Goal: Transaction & Acquisition: Purchase product/service

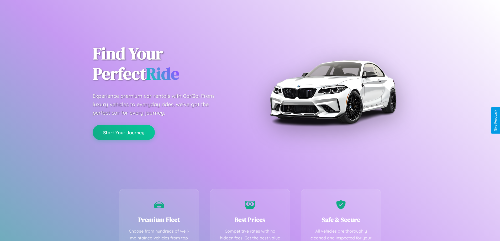
scroll to position [153, 0]
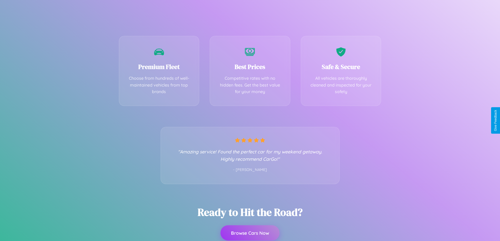
click at [250, 233] on button "Browse Cars Now" at bounding box center [249, 232] width 59 height 15
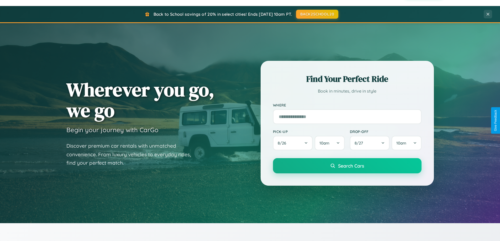
scroll to position [226, 0]
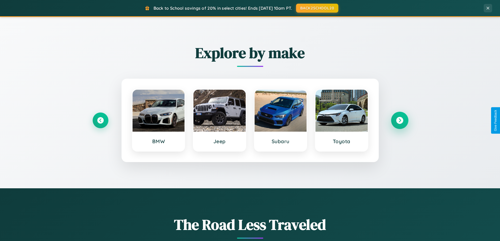
click at [399, 120] on icon at bounding box center [399, 120] width 7 height 7
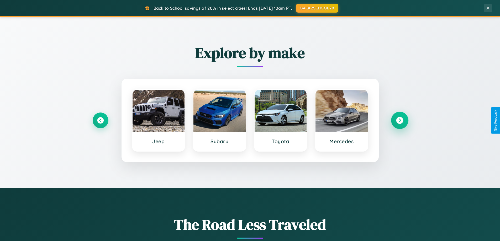
click at [399, 120] on icon at bounding box center [399, 120] width 7 height 7
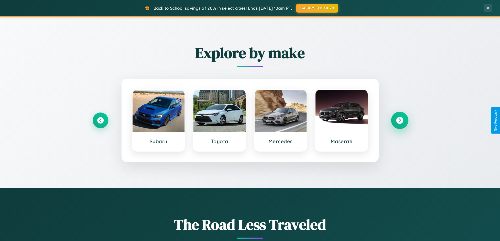
click at [399, 120] on icon at bounding box center [399, 120] width 7 height 7
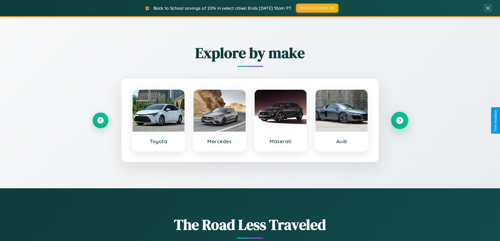
click at [399, 120] on icon at bounding box center [399, 120] width 7 height 7
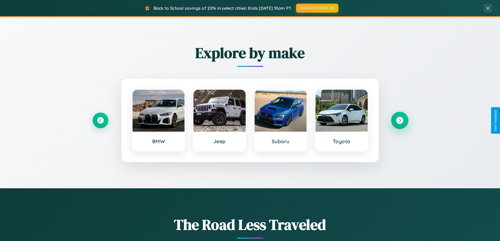
click at [399, 120] on icon at bounding box center [399, 120] width 7 height 7
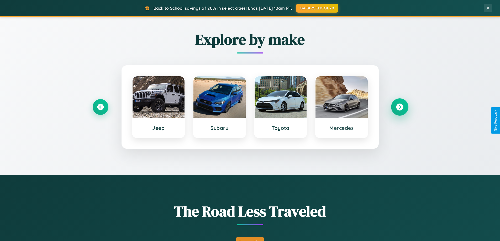
scroll to position [361, 0]
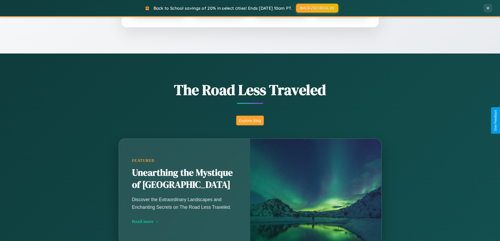
click at [250, 120] on button "Explore Blog" at bounding box center [250, 121] width 28 height 10
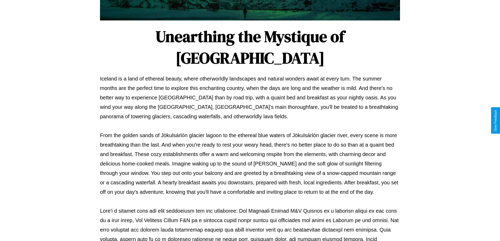
scroll to position [170, 0]
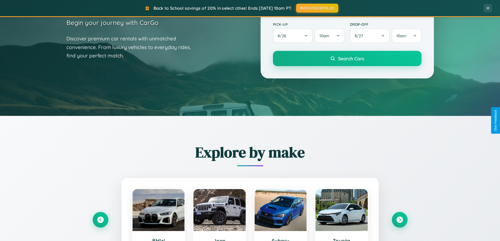
scroll to position [15, 0]
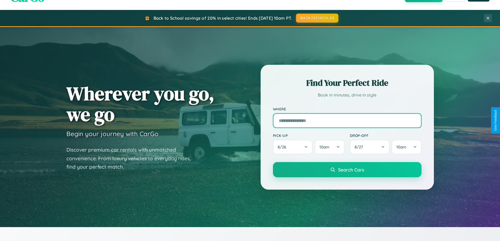
click at [347, 120] on input "text" at bounding box center [347, 120] width 148 height 15
type input "**********"
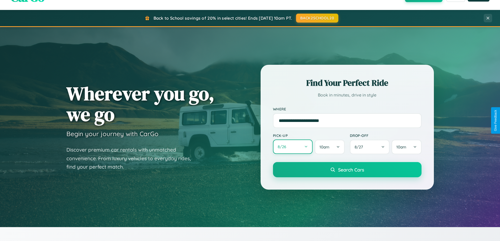
click at [292, 147] on button "8 / 26" at bounding box center [293, 147] width 40 height 14
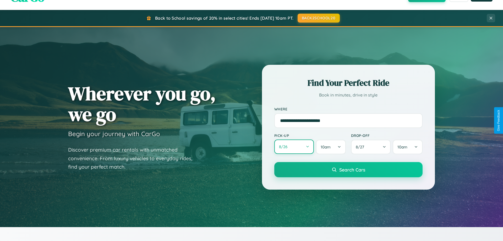
select select "*"
select select "****"
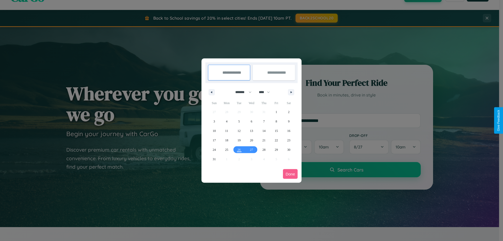
click at [241, 92] on select "******* ******** ***** ***** *** **** **** ****** ********* ******* ******** **…" at bounding box center [243, 92] width 22 height 9
select select "*"
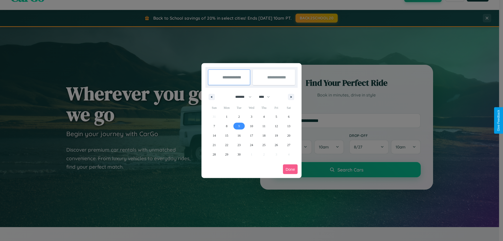
click at [239, 126] on span "9" at bounding box center [240, 125] width 2 height 9
type input "**********"
click at [251, 126] on span "10" at bounding box center [251, 125] width 3 height 9
type input "**********"
click at [291, 169] on button "Done" at bounding box center [290, 169] width 15 height 10
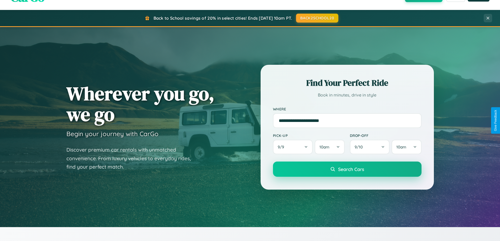
click at [347, 169] on span "Search Cars" at bounding box center [351, 169] width 26 height 6
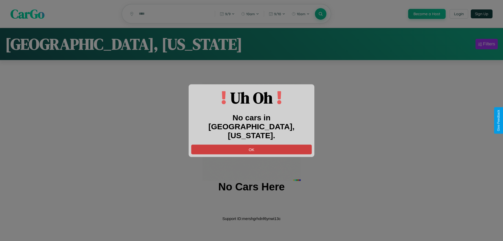
click at [252, 145] on button "OK" at bounding box center [251, 149] width 121 height 10
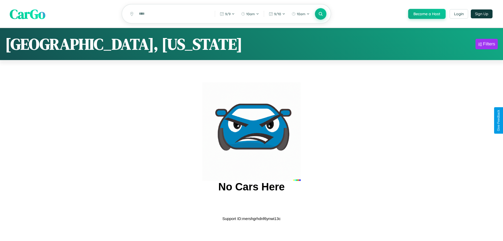
click at [28, 14] on span "CarGo" at bounding box center [28, 14] width 36 height 18
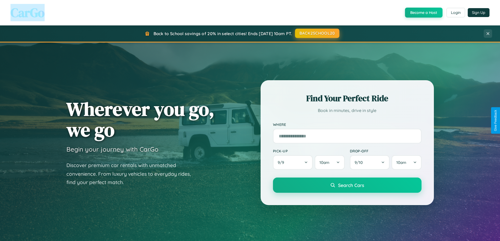
click at [317, 33] on button "BACK2SCHOOL20" at bounding box center [317, 33] width 44 height 9
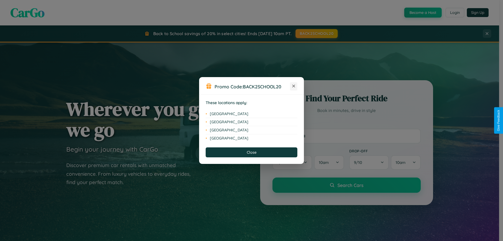
click at [294, 86] on icon at bounding box center [294, 86] width 3 height 3
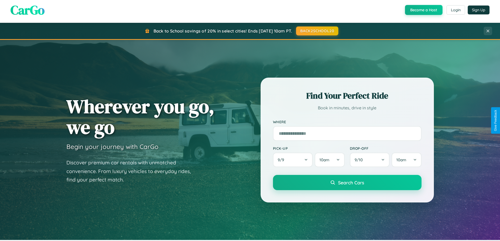
scroll to position [614, 0]
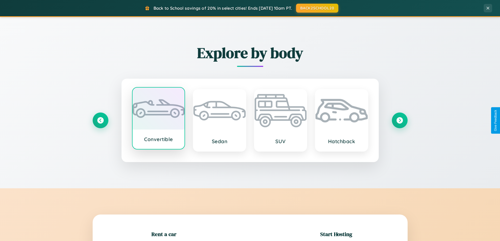
click at [158, 119] on div at bounding box center [158, 109] width 52 height 42
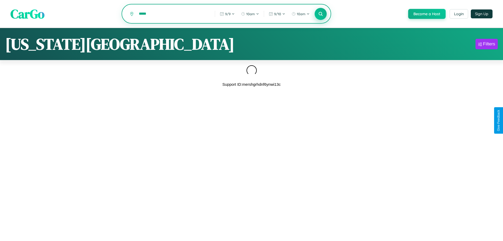
type input "*****"
click at [320, 14] on icon at bounding box center [320, 13] width 5 height 5
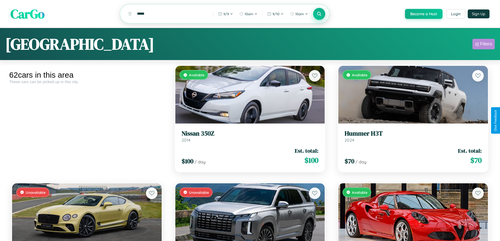
click at [483, 45] on div "Filters" at bounding box center [486, 43] width 12 height 5
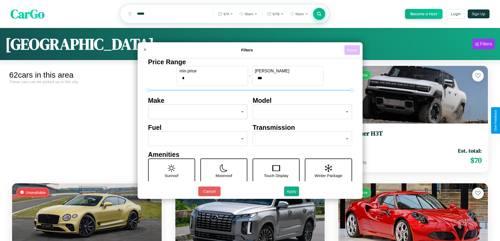
click at [352, 50] on button "Reset" at bounding box center [351, 50] width 15 height 10
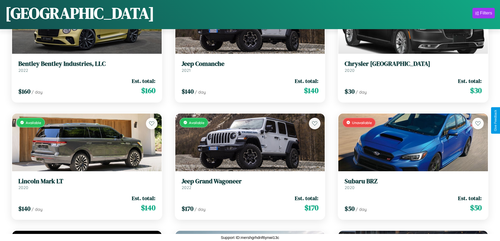
scroll to position [191, 0]
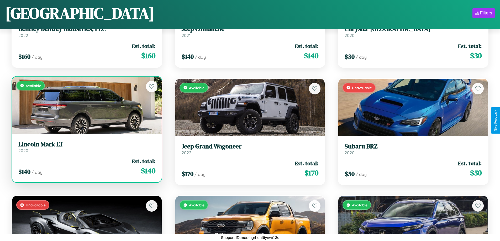
click at [86, 148] on link "Lincoln Mark LT 2020" at bounding box center [86, 147] width 137 height 13
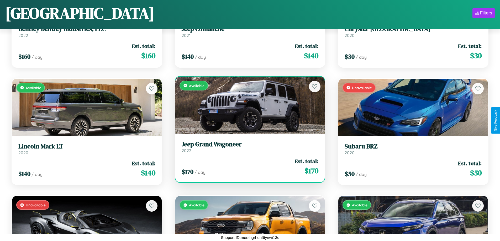
scroll to position [661, 0]
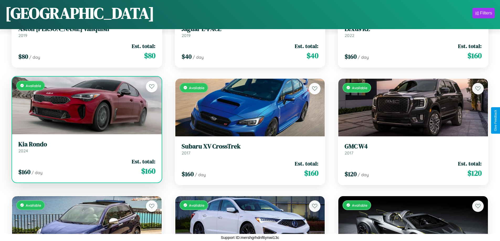
click at [86, 149] on link "Kia Rondo 2024" at bounding box center [86, 147] width 137 height 13
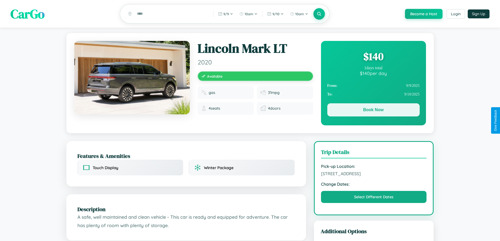
click at [373, 111] on button "Book Now" at bounding box center [373, 109] width 92 height 13
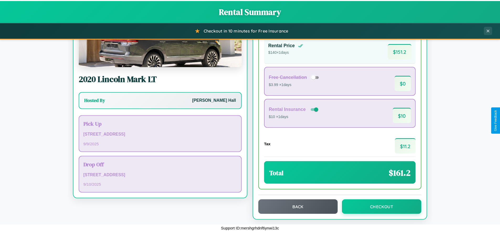
scroll to position [36, 0]
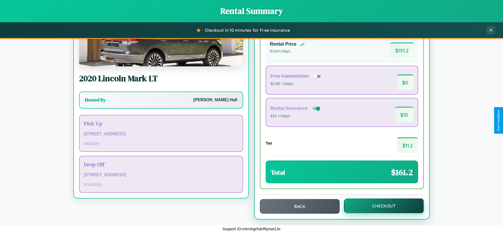
click at [381, 206] on button "Checkout" at bounding box center [384, 206] width 80 height 15
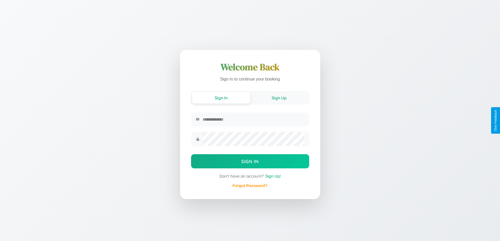
click at [279, 98] on button "Sign Up" at bounding box center [279, 98] width 58 height 12
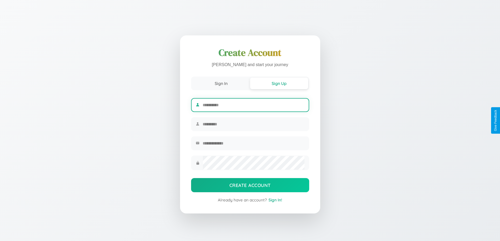
click at [253, 104] on input "text" at bounding box center [252, 105] width 101 height 13
type input "*******"
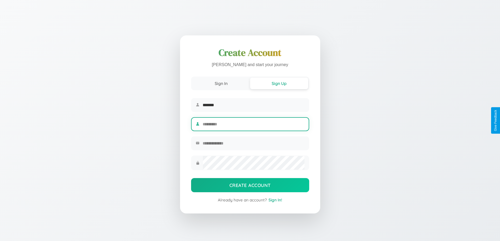
click at [253, 124] on input "text" at bounding box center [252, 124] width 101 height 13
type input "******"
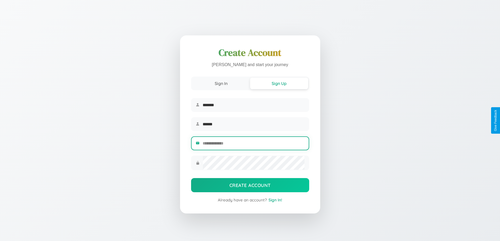
click at [253, 144] on input "email" at bounding box center [252, 143] width 101 height 13
type input "**********"
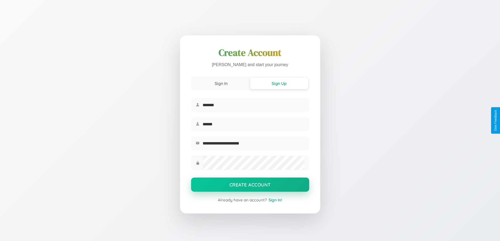
click at [250, 186] on button "Create Account" at bounding box center [250, 185] width 118 height 14
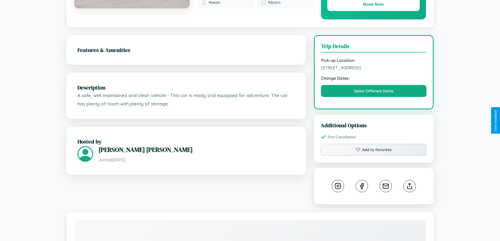
scroll to position [286, 0]
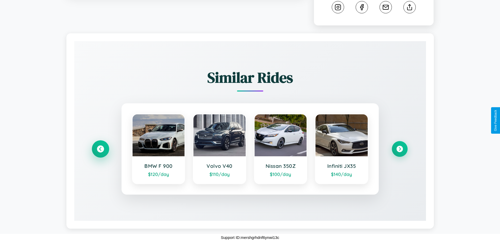
click at [100, 149] on icon at bounding box center [100, 149] width 7 height 7
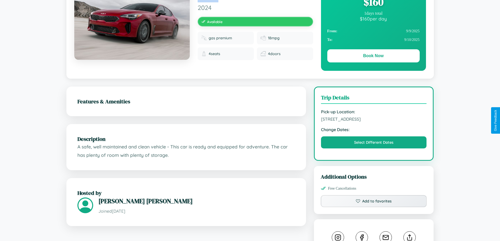
scroll to position [0, 0]
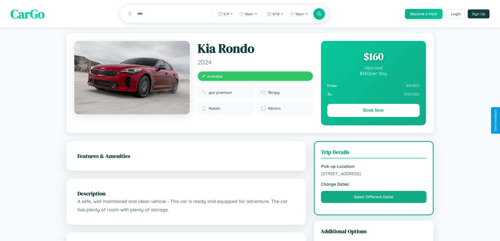
click at [373, 57] on div "$ 160" at bounding box center [373, 56] width 92 height 14
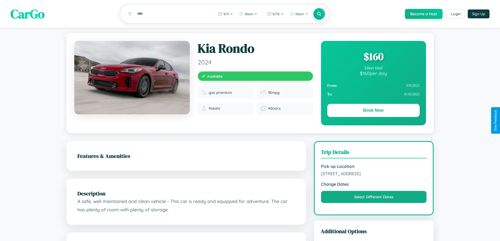
click at [373, 57] on div "$ 160" at bounding box center [373, 56] width 92 height 14
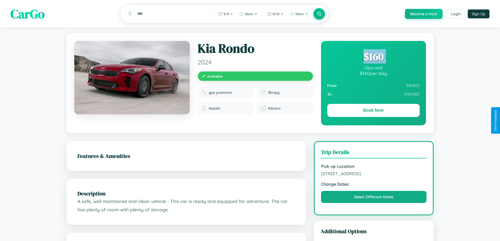
click at [373, 57] on div "$ 160" at bounding box center [373, 56] width 92 height 14
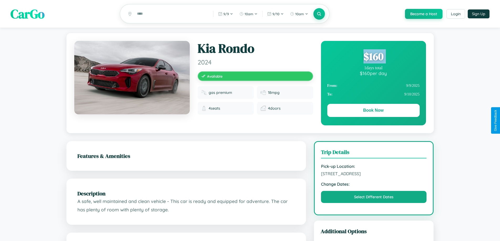
click at [373, 57] on div "$ 160" at bounding box center [373, 56] width 92 height 14
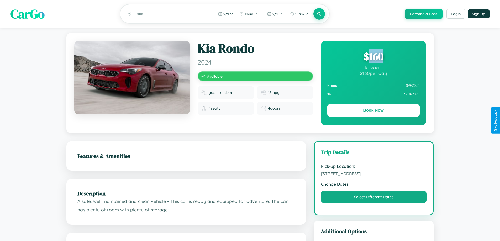
click at [373, 57] on div "$ 160" at bounding box center [373, 56] width 92 height 14
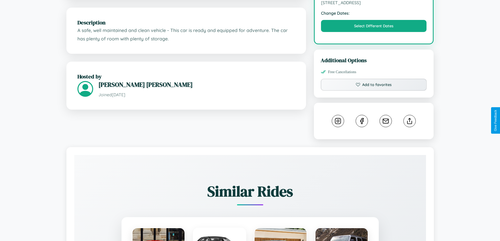
scroll to position [172, 0]
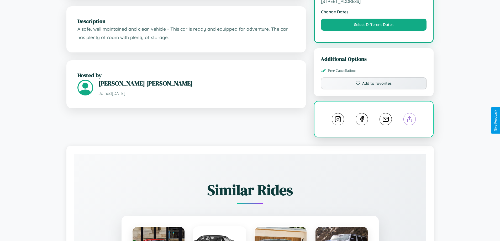
click at [409, 120] on line at bounding box center [409, 118] width 0 height 4
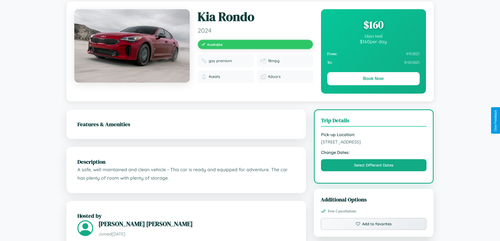
scroll to position [0, 0]
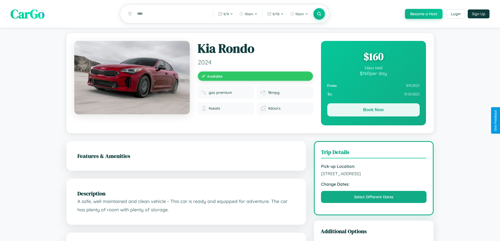
click at [373, 111] on button "Book Now" at bounding box center [373, 109] width 92 height 13
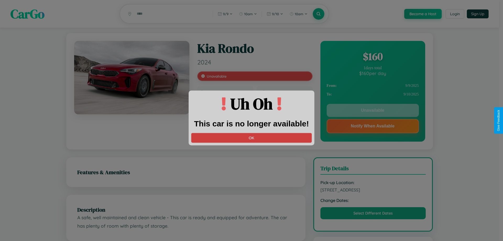
click at [252, 138] on button "OK" at bounding box center [251, 138] width 121 height 10
